Goal: Navigation & Orientation: Find specific page/section

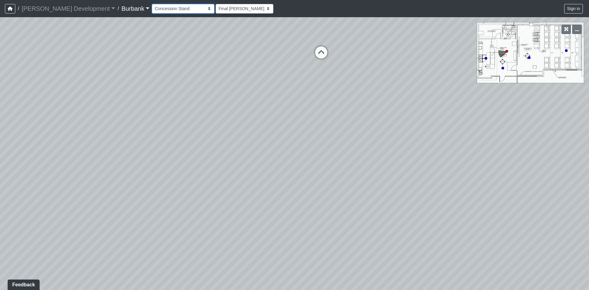
click at [161, 12] on select "Couch Counter Entry Pool Table Seating Cardio Entry Weights Archway Flatscreen …" at bounding box center [183, 9] width 63 height 10
click at [152, 4] on select "Couch Counter Entry Pool Table Seating Cardio Entry Weights Archway Flatscreen …" at bounding box center [183, 9] width 63 height 10
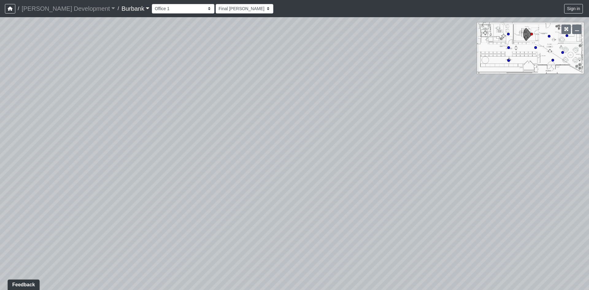
click at [564, 48] on div "Loading... B1 - Gallery Link (L4) - Bench Loading... B1 - Gallery Link (L4) - P…" at bounding box center [294, 153] width 589 height 273
click at [564, 51] on icon at bounding box center [562, 52] width 3 height 3
drag, startPoint x: 397, startPoint y: 152, endPoint x: 21, endPoint y: 128, distance: 377.4
click at [25, 128] on div "Loading... B1 - Gallery Link (L4) - Bench Loading... B1 - Gallery Link (L4) - P…" at bounding box center [294, 153] width 589 height 273
drag, startPoint x: 254, startPoint y: 119, endPoint x: 444, endPoint y: 175, distance: 197.3
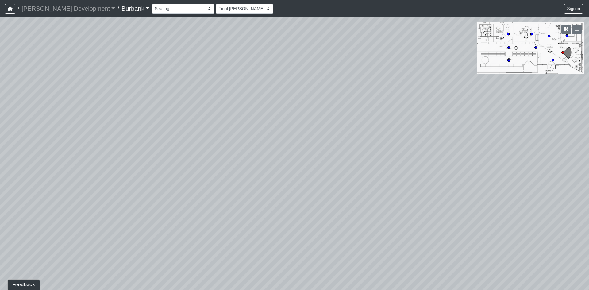
click at [470, 175] on div "Loading... B1 - Gallery Link (L4) - Bench Loading... B1 - Gallery Link (L4) - P…" at bounding box center [294, 153] width 589 height 273
drag, startPoint x: 312, startPoint y: 174, endPoint x: 376, endPoint y: 163, distance: 65.1
click at [376, 163] on div "Loading... B1 - Gallery Link (L4) - Bench Loading... B1 - Gallery Link (L4) - P…" at bounding box center [294, 153] width 589 height 273
drag, startPoint x: 295, startPoint y: 183, endPoint x: 276, endPoint y: 127, distance: 58.7
click at [276, 127] on div "Loading... B1 - Gallery Link (L4) - Bench Loading... B1 - Gallery Link (L4) - P…" at bounding box center [294, 153] width 589 height 273
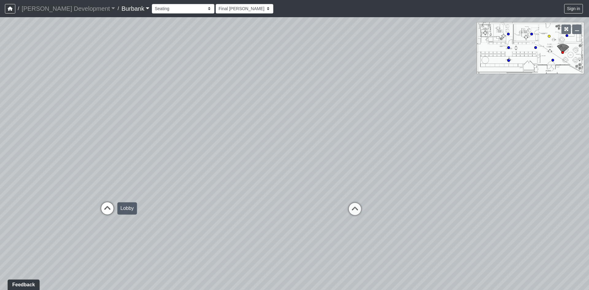
click at [108, 214] on icon at bounding box center [107, 211] width 18 height 18
drag, startPoint x: 312, startPoint y: 216, endPoint x: 31, endPoint y: 184, distance: 282.8
click at [31, 184] on div "Loading... B1 - Gallery Link (L4) - Bench Loading... B1 - Gallery Link (L4) - P…" at bounding box center [294, 153] width 589 height 273
drag, startPoint x: 185, startPoint y: 182, endPoint x: 177, endPoint y: 218, distance: 37.4
click at [177, 218] on div "Loading... B1 - Gallery Link (L4) - Bench Loading... B1 - Gallery Link (L4) - P…" at bounding box center [294, 153] width 589 height 273
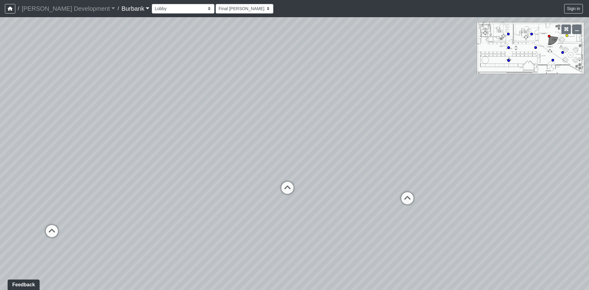
drag, startPoint x: 52, startPoint y: 233, endPoint x: 141, endPoint y: 224, distance: 89.4
click at [53, 232] on icon at bounding box center [52, 234] width 18 height 18
drag, startPoint x: 311, startPoint y: 206, endPoint x: 167, endPoint y: 211, distance: 144.0
click at [176, 211] on div "Loading... B1 - Gallery Link (L4) - Bench Loading... B1 - Gallery Link (L4) - P…" at bounding box center [294, 153] width 589 height 273
drag, startPoint x: 387, startPoint y: 182, endPoint x: 104, endPoint y: 176, distance: 282.6
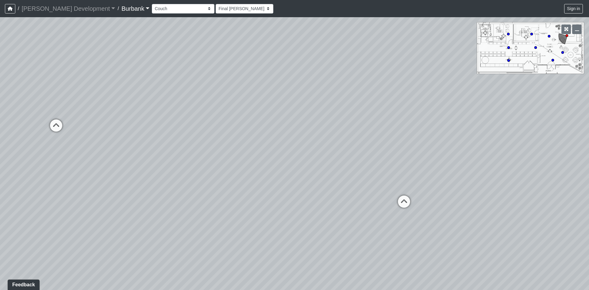
click at [104, 176] on div "Loading... B1 - Gallery Link (L4) - Bench Loading... B1 - Gallery Link (L4) - P…" at bounding box center [294, 153] width 589 height 273
drag, startPoint x: 306, startPoint y: 168, endPoint x: 298, endPoint y: 175, distance: 11.0
click at [298, 175] on div "Loading... B1 - Gallery Link (L4) - Bench Loading... B1 - Gallery Link (L4) - P…" at bounding box center [294, 153] width 589 height 273
drag, startPoint x: 328, startPoint y: 129, endPoint x: 267, endPoint y: 13, distance: 130.8
click at [267, 13] on div "/ [PERSON_NAME] Development [PERSON_NAME] Development Loading... / Burbank Burb…" at bounding box center [294, 145] width 589 height 290
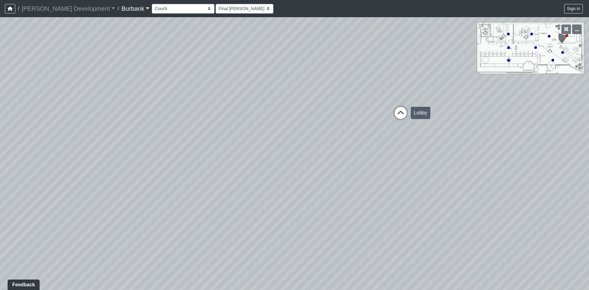
click at [400, 105] on div "Loading... Lobby" at bounding box center [400, 113] width 18 height 18
select select "nVWiAgoPkPxnfFyrNZeNGe"
drag, startPoint x: 291, startPoint y: 87, endPoint x: 584, endPoint y: 33, distance: 298.2
click at [569, 33] on div "NON-CURRENT REVISION Loading... B1 - Gallery Link (L4) - Bench Loading... B1 - …" at bounding box center [294, 153] width 589 height 273
drag, startPoint x: 371, startPoint y: 97, endPoint x: 468, endPoint y: 125, distance: 100.0
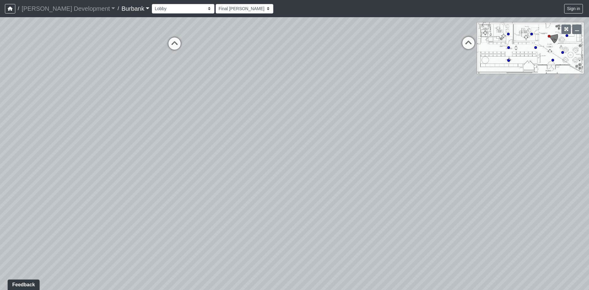
click at [468, 125] on div "Loading... B1 - Gallery Link (L4) - Bench Loading... B1 - Gallery Link (L4) - P…" at bounding box center [294, 153] width 589 height 273
drag, startPoint x: 235, startPoint y: 120, endPoint x: 160, endPoint y: 224, distance: 129.0
click at [156, 222] on div "Loading... B1 - Gallery Link (L4) - Bench Loading... B1 - Gallery Link (L4) - P…" at bounding box center [294, 153] width 589 height 273
drag, startPoint x: 354, startPoint y: 182, endPoint x: 363, endPoint y: 304, distance: 122.7
click at [363, 290] on html "/ [PERSON_NAME] Development [PERSON_NAME] Development Loading... / Burbank Burb…" at bounding box center [294, 145] width 589 height 290
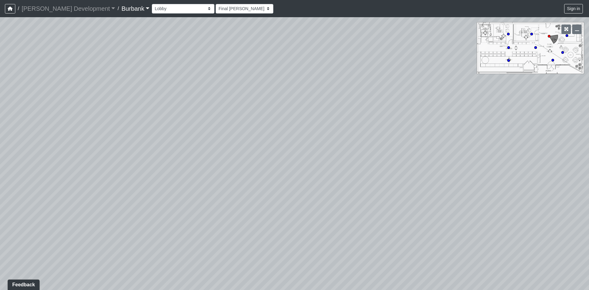
drag, startPoint x: 293, startPoint y: 120, endPoint x: 325, endPoint y: 157, distance: 48.9
click at [338, 185] on div "Loading... B1 - Gallery Link (L4) - Bench Loading... B1 - Gallery Link (L4) - P…" at bounding box center [294, 153] width 589 height 273
drag, startPoint x: 360, startPoint y: 180, endPoint x: 332, endPoint y: 34, distance: 148.8
click at [332, 34] on div "Loading... B1 - Gallery Link (L4) - Bench Loading... B1 - Gallery Link (L4) - P…" at bounding box center [294, 153] width 589 height 273
drag, startPoint x: 175, startPoint y: 163, endPoint x: 333, endPoint y: 181, distance: 159.4
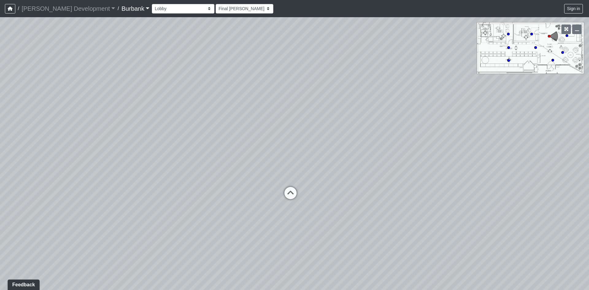
click at [333, 181] on div "Loading... B1 - Gallery Link (L4) - Bench Loading... B1 - Gallery Link (L4) - P…" at bounding box center [294, 153] width 589 height 273
